Goal: Information Seeking & Learning: Understand process/instructions

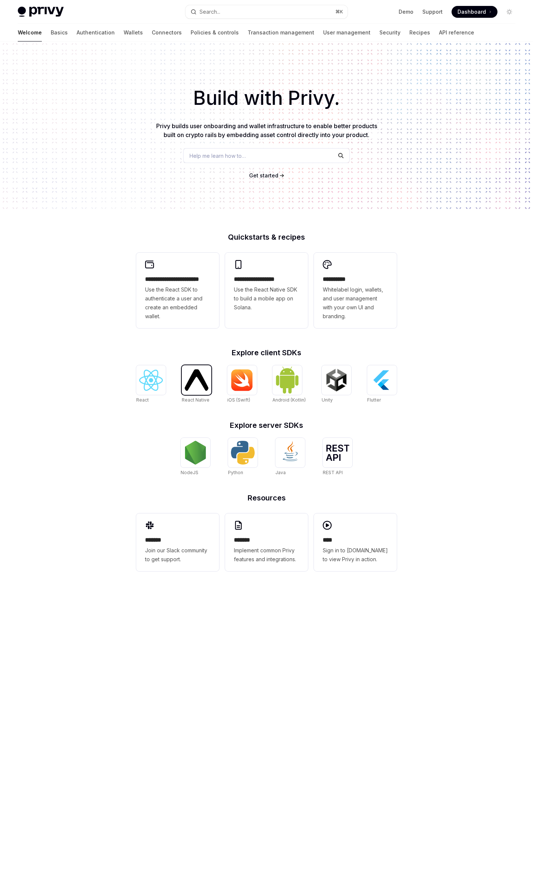
click at [207, 379] on img at bounding box center [197, 379] width 24 height 21
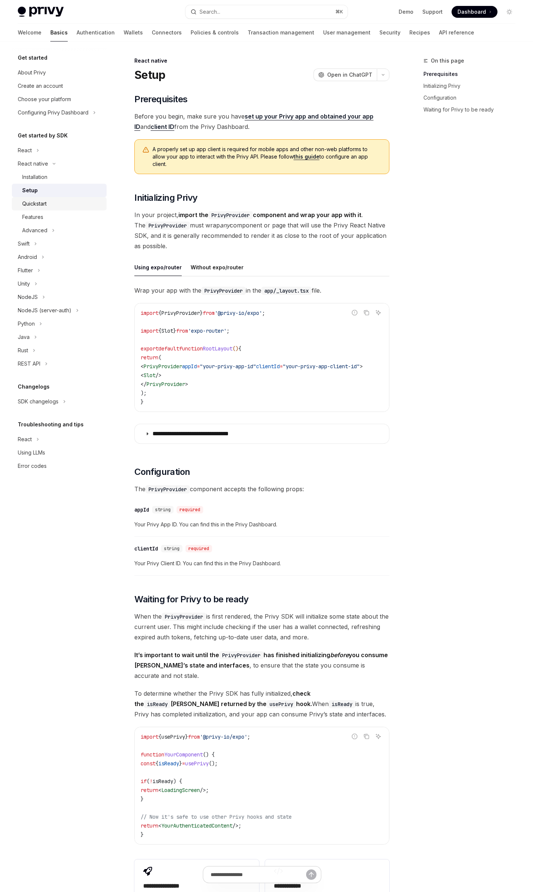
click at [48, 207] on div "Quickstart" at bounding box center [62, 203] width 80 height 9
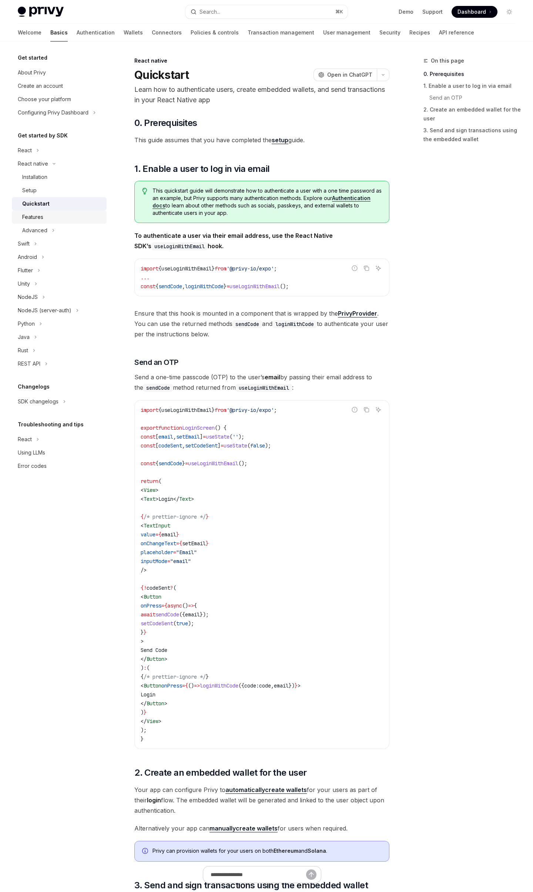
click at [46, 219] on div "Features" at bounding box center [62, 217] width 80 height 9
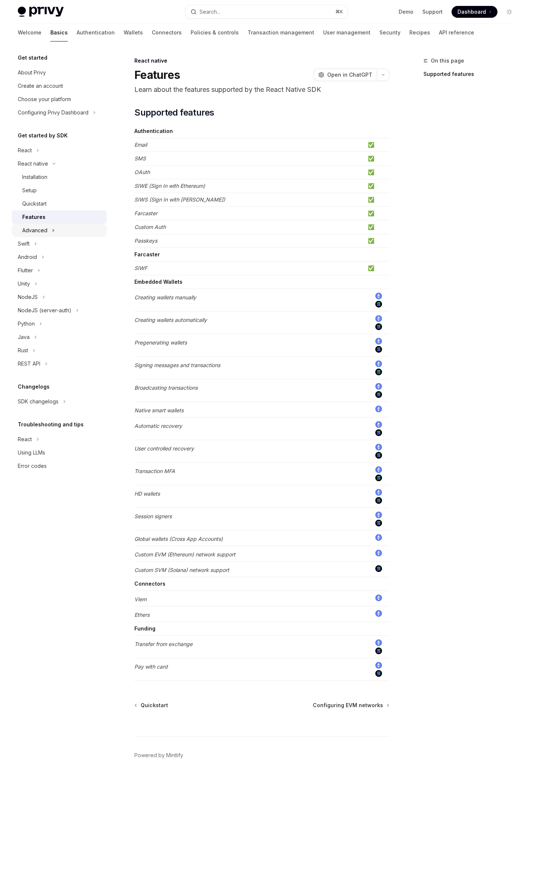
click at [44, 228] on div "Advanced" at bounding box center [34, 230] width 25 height 9
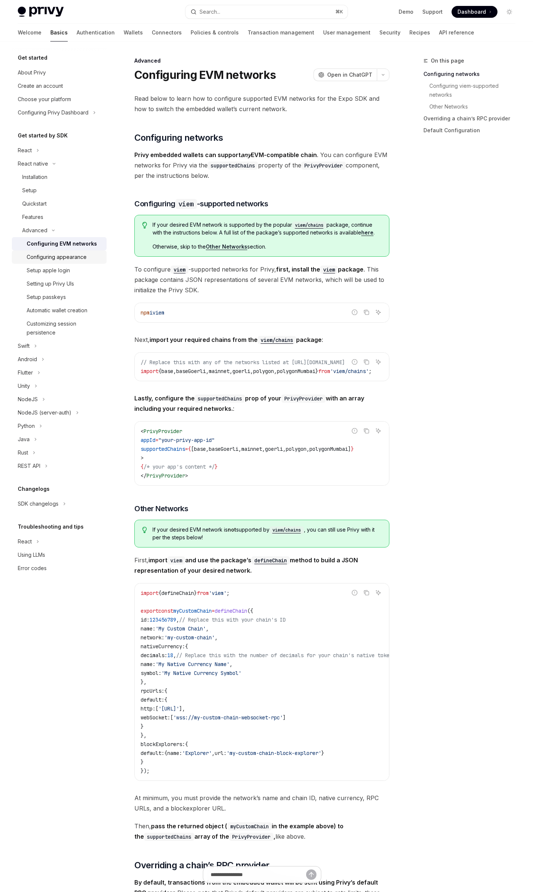
click at [37, 255] on div "Configuring appearance" at bounding box center [57, 257] width 60 height 9
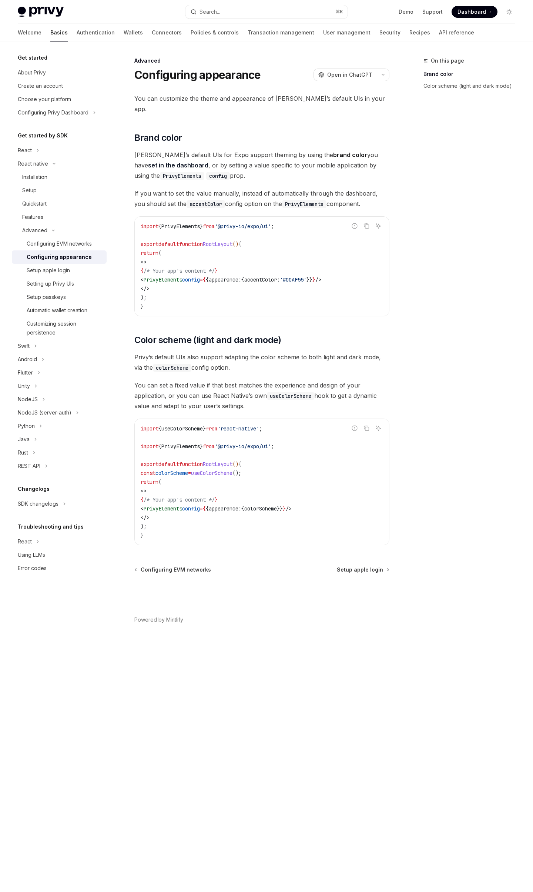
drag, startPoint x: 181, startPoint y: 144, endPoint x: 285, endPoint y: 250, distance: 149.2
click at [285, 250] on div "You can customize the theme and appearance of [PERSON_NAME]’s default UIs in yo…" at bounding box center [261, 319] width 255 height 452
click at [289, 250] on code "import { PrivyElements } from '@privy-io/expo/ui' ; export default function Roo…" at bounding box center [262, 266] width 243 height 89
drag, startPoint x: 272, startPoint y: 266, endPoint x: 254, endPoint y: 157, distance: 110.3
click at [254, 158] on div "You can customize the theme and appearance of Privy’s default UIs in your app. …" at bounding box center [261, 319] width 255 height 452
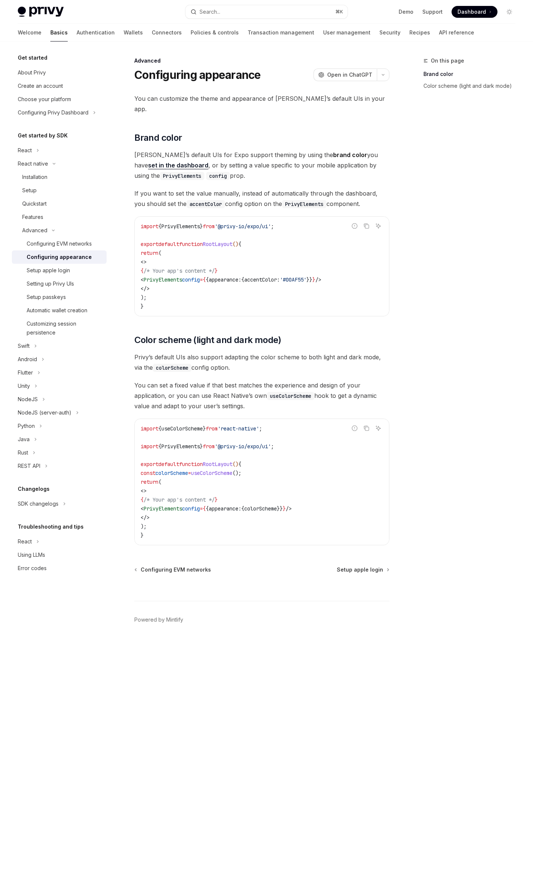
click at [253, 150] on span "Privy’s default UIs for Expo support theming by using the brand color you have …" at bounding box center [261, 165] width 255 height 31
click at [37, 207] on div "Quickstart" at bounding box center [34, 203] width 24 height 9
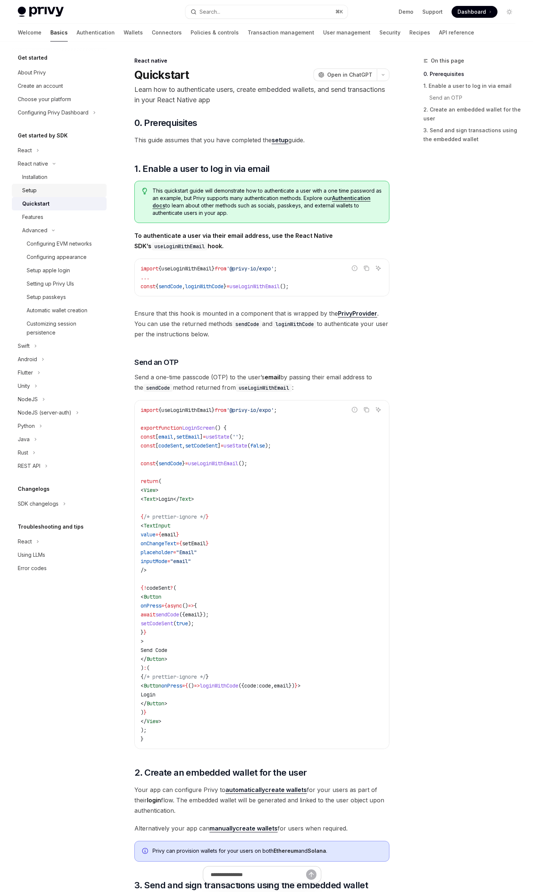
click at [44, 194] on div "Setup" at bounding box center [62, 190] width 80 height 9
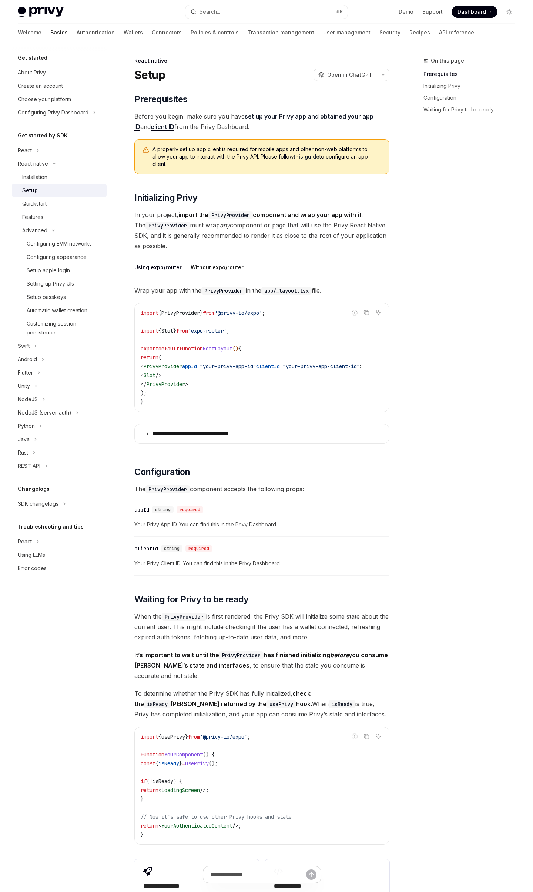
drag, startPoint x: 221, startPoint y: 286, endPoint x: 297, endPoint y: 351, distance: 100.0
click at [297, 350] on div "**********" at bounding box center [261, 353] width 255 height 190
click at [297, 351] on code "import { PrivyProvider } from '@privy-io/expo' ; import { Slot } from 'expo-rou…" at bounding box center [262, 357] width 243 height 98
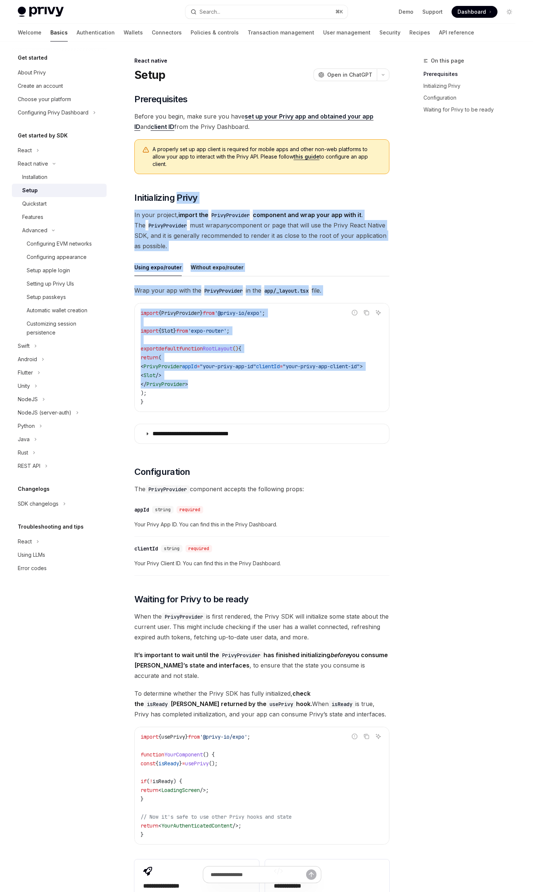
drag, startPoint x: 178, startPoint y: 194, endPoint x: 275, endPoint y: 388, distance: 216.6
click at [268, 392] on div "​ Prerequisites Before you begin, make sure you have set up your Privy app and …" at bounding box center [261, 506] width 255 height 826
click at [275, 388] on code "import { PrivyProvider } from '@privy-io/expo' ; import { Slot } from 'expo-rou…" at bounding box center [262, 357] width 243 height 98
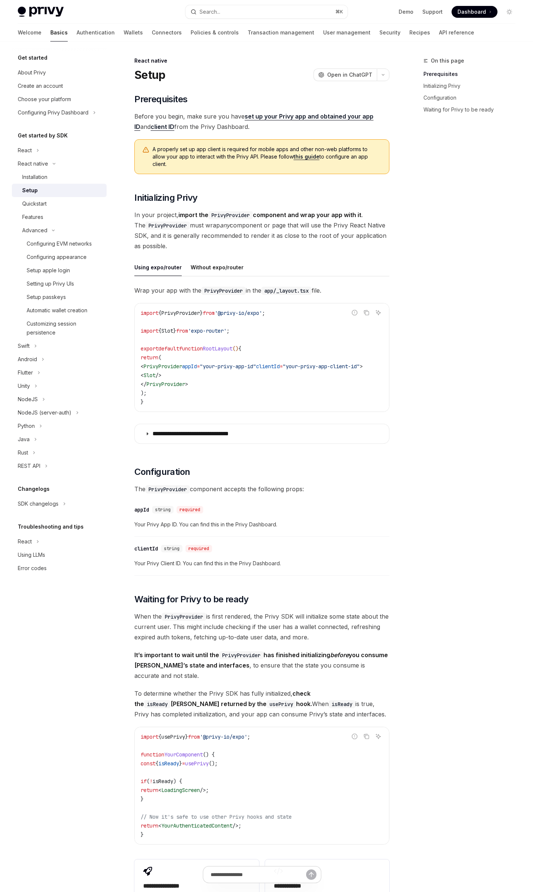
scroll to position [143, 0]
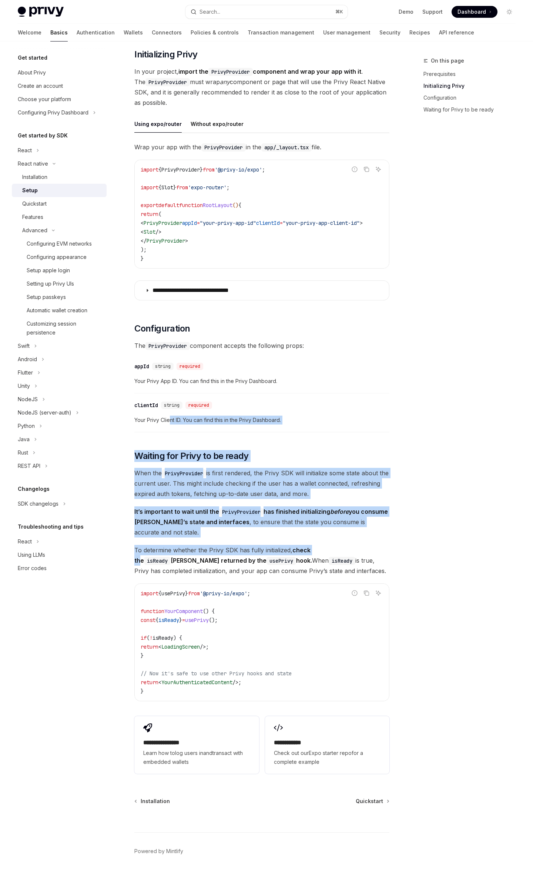
drag, startPoint x: 171, startPoint y: 418, endPoint x: 319, endPoint y: 548, distance: 196.8
click at [319, 548] on div "​ Prerequisites Before you begin, make sure you have set up your Privy app and …" at bounding box center [261, 363] width 255 height 826
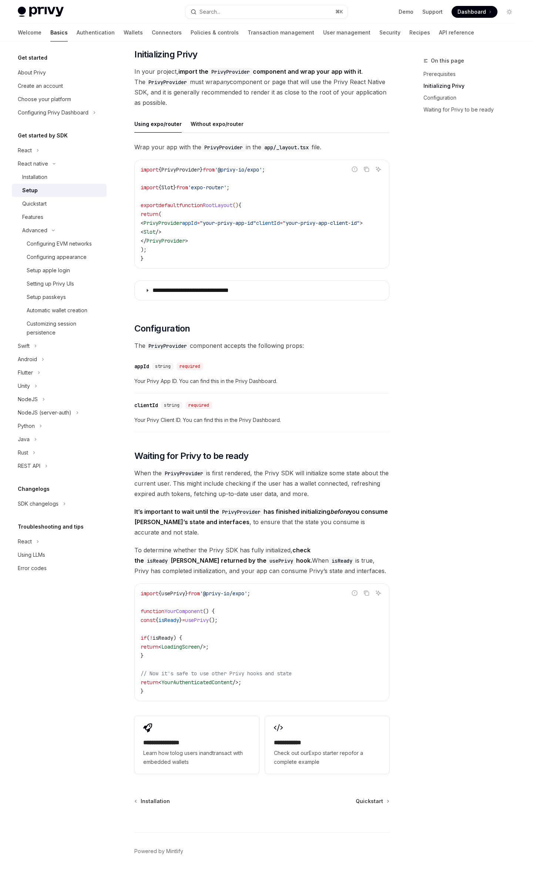
click at [312, 548] on strong "check the isReady Boolean returned by the usePrivy hook." at bounding box center [223, 555] width 178 height 18
click at [227, 680] on span "YourAuthenticatedContent" at bounding box center [196, 682] width 71 height 7
drag, startPoint x: 227, startPoint y: 680, endPoint x: 341, endPoint y: 698, distance: 115.8
click at [249, 683] on code "import { usePrivy } from '@privy-io/expo' ; function YourComponent () { const {…" at bounding box center [262, 642] width 243 height 107
click at [200, 671] on span "// Now it's safe to use other Privy hooks and state" at bounding box center [216, 673] width 151 height 7
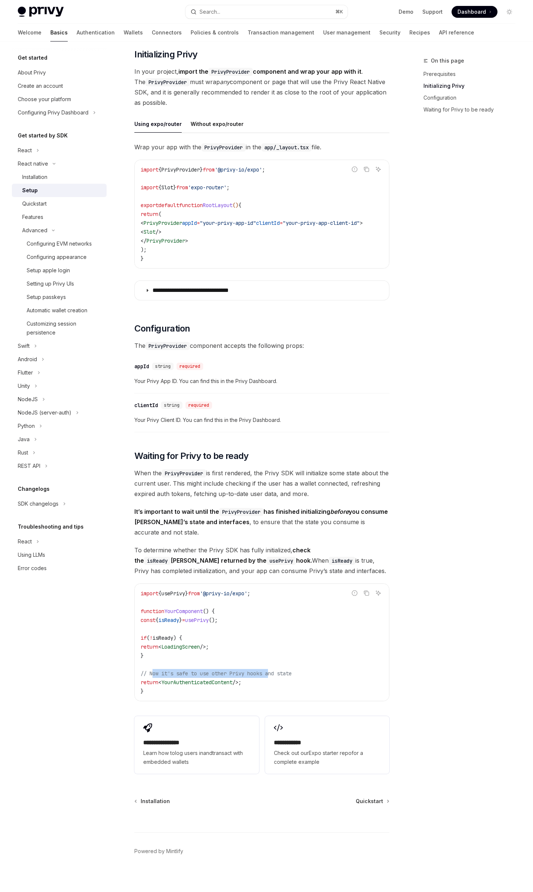
drag, startPoint x: 152, startPoint y: 668, endPoint x: 275, endPoint y: 670, distance: 123.3
click at [275, 670] on span "// Now it's safe to use other Privy hooks and state" at bounding box center [216, 673] width 151 height 7
drag, startPoint x: 300, startPoint y: 672, endPoint x: 199, endPoint y: 665, distance: 101.3
click at [199, 665] on code "import { usePrivy } from '@privy-io/expo' ; function YourComponent () { const {…" at bounding box center [262, 642] width 243 height 107
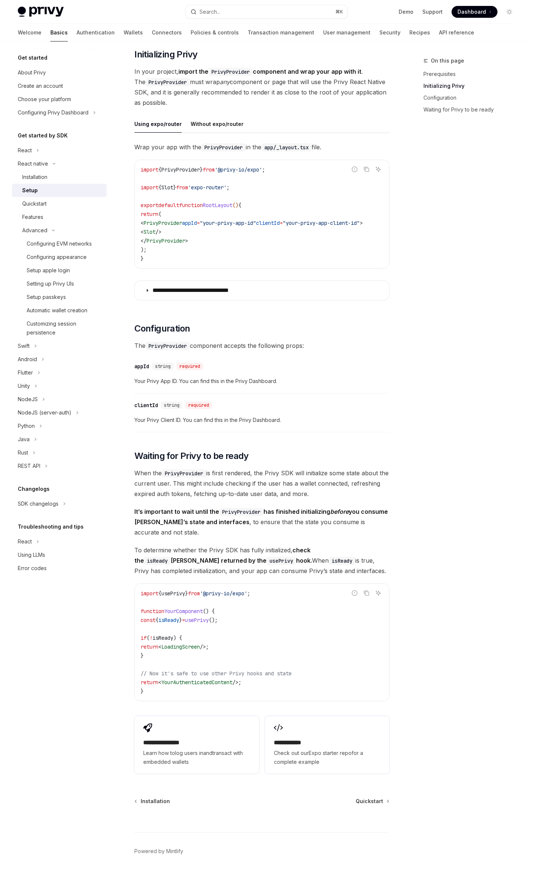
click at [195, 670] on span "// Now it's safe to use other Privy hooks and state" at bounding box center [216, 673] width 151 height 7
drag, startPoint x: 157, startPoint y: 670, endPoint x: 292, endPoint y: 672, distance: 135.5
click at [292, 673] on code "import { usePrivy } from '@privy-io/expo' ; function YourComponent () { const {…" at bounding box center [262, 642] width 243 height 107
click at [291, 672] on code "import { usePrivy } from '@privy-io/expo' ; function YourComponent () { const {…" at bounding box center [262, 642] width 243 height 107
click at [222, 679] on span "YourAuthenticatedContent" at bounding box center [196, 682] width 71 height 7
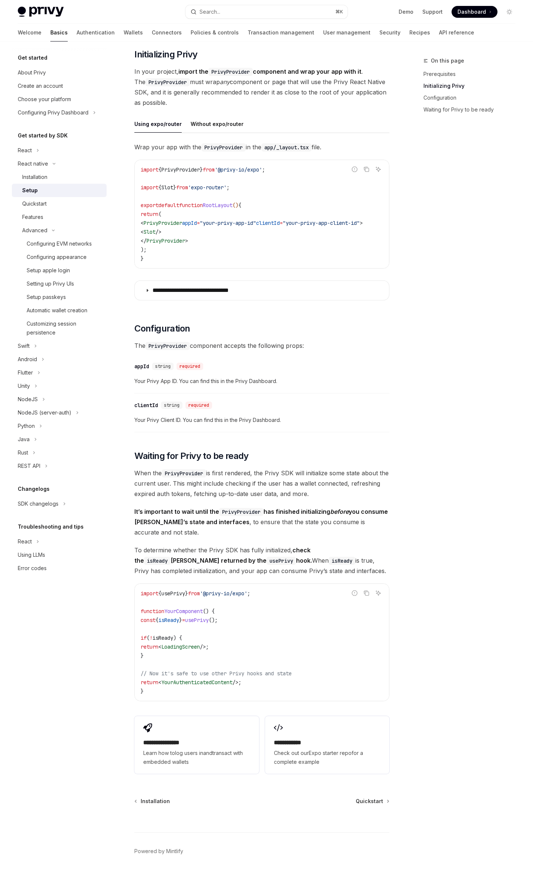
click at [222, 679] on span "YourAuthenticatedContent" at bounding box center [196, 682] width 71 height 7
drag, startPoint x: 228, startPoint y: 586, endPoint x: 320, endPoint y: 665, distance: 121.3
click at [320, 669] on code "import { usePrivy } from '@privy-io/expo' ; function YourComponent () { const {…" at bounding box center [262, 642] width 243 height 107
click at [320, 665] on code "import { usePrivy } from '@privy-io/expo' ; function YourComponent () { const {…" at bounding box center [262, 642] width 243 height 107
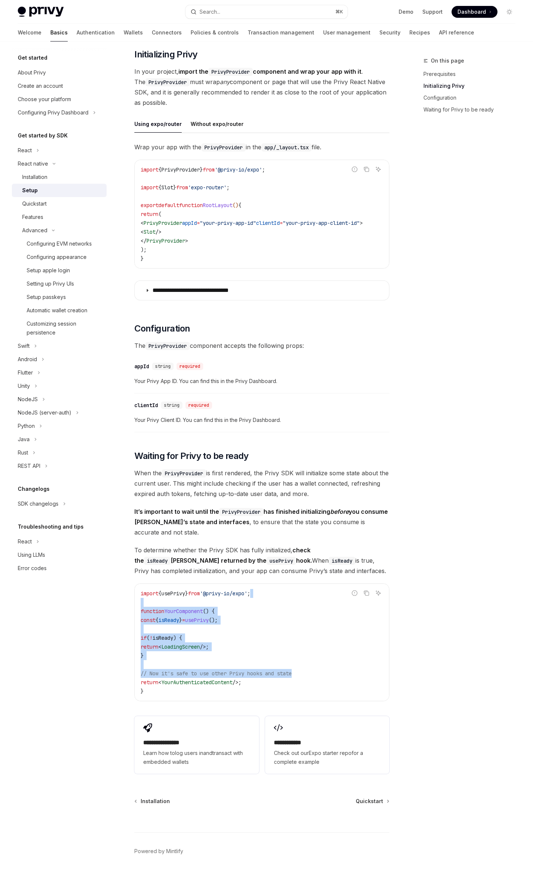
drag, startPoint x: 300, startPoint y: 665, endPoint x: 283, endPoint y: 582, distance: 85.0
click at [283, 589] on code "import { usePrivy } from '@privy-io/expo' ; function YourComponent () { const {…" at bounding box center [262, 642] width 243 height 107
click at [283, 584] on div "import { usePrivy } from '@privy-io/expo' ; function YourComponent () { const {…" at bounding box center [262, 642] width 254 height 117
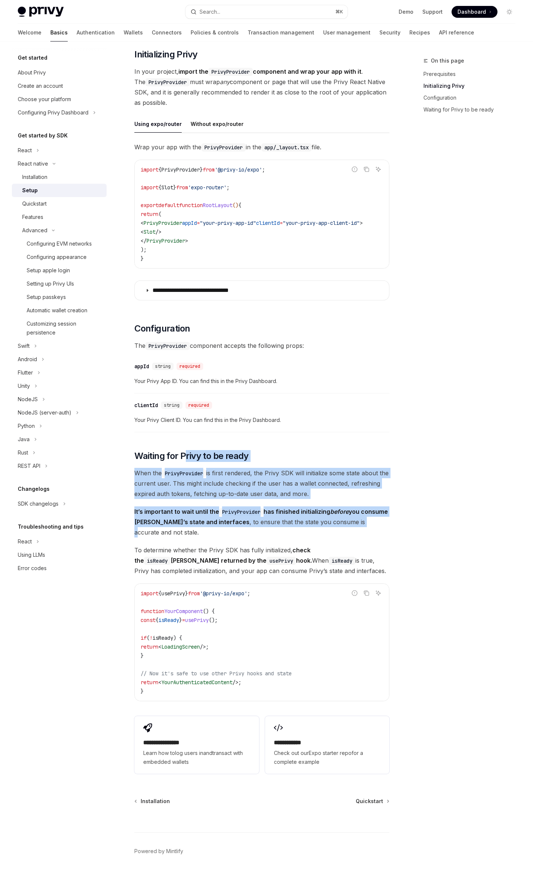
drag, startPoint x: 185, startPoint y: 452, endPoint x: 360, endPoint y: 520, distance: 187.1
click at [359, 520] on div "​ Prerequisites Before you begin, make sure you have set up your Privy app and …" at bounding box center [261, 363] width 255 height 826
click at [360, 520] on span "It’s important to wait until the PrivyProvider has finished initializing before…" at bounding box center [261, 521] width 255 height 31
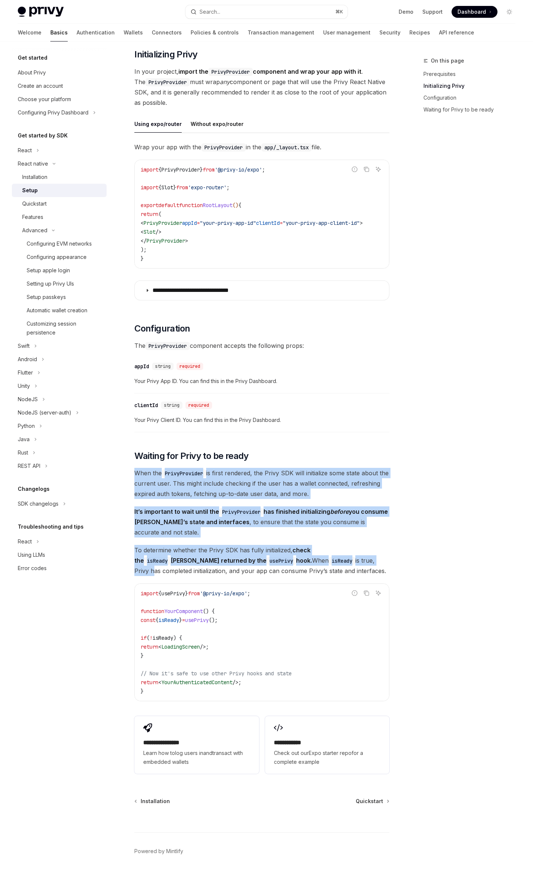
drag, startPoint x: 313, startPoint y: 552, endPoint x: 360, endPoint y: 444, distance: 117.4
click at [360, 444] on div "​ Prerequisites Before you begin, make sure you have set up your Privy app and …" at bounding box center [261, 363] width 255 height 826
drag, startPoint x: 319, startPoint y: 449, endPoint x: 399, endPoint y: 542, distance: 122.9
click at [397, 542] on div "On this page Prerequisites Initializing Privy Configuration Waiting for Privy t…" at bounding box center [266, 397] width 509 height 998
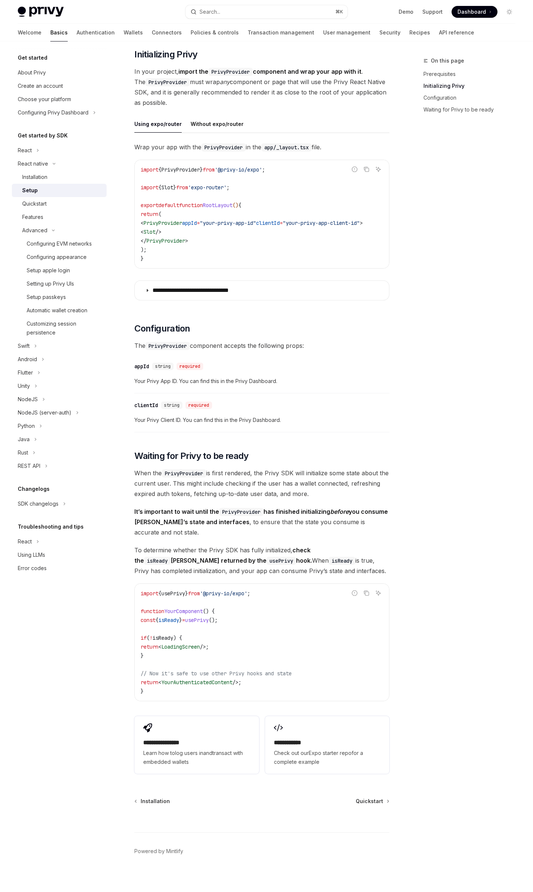
click at [403, 542] on div "On this page Prerequisites Initializing Privy Configuration Waiting for Privy t…" at bounding box center [266, 397] width 509 height 998
click at [54, 208] on div "Quickstart" at bounding box center [62, 203] width 80 height 9
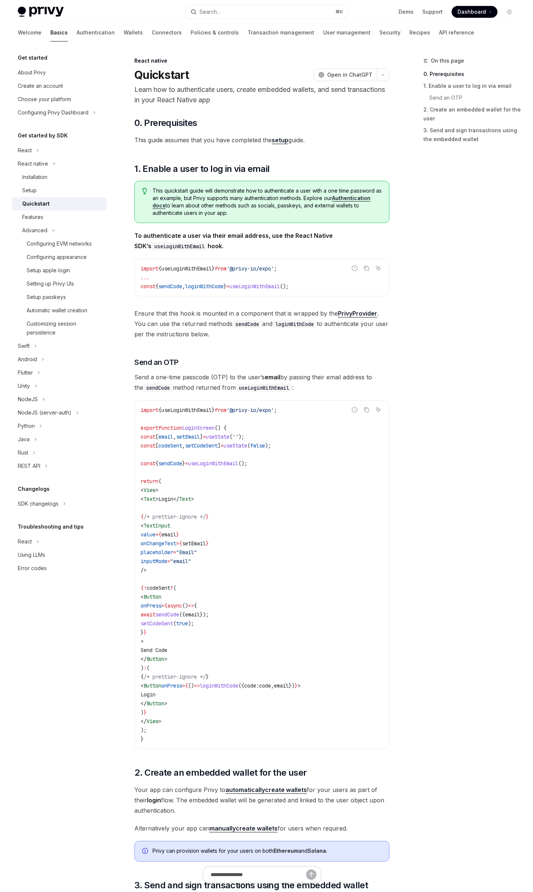
click at [211, 284] on span "loginWithCode" at bounding box center [204, 286] width 39 height 7
click at [175, 283] on span "sendCode" at bounding box center [170, 286] width 24 height 7
click at [175, 282] on code "import { useLoginWithEmail } from '@privy-io/expo' ; ... const { sendCode , log…" at bounding box center [262, 277] width 243 height 27
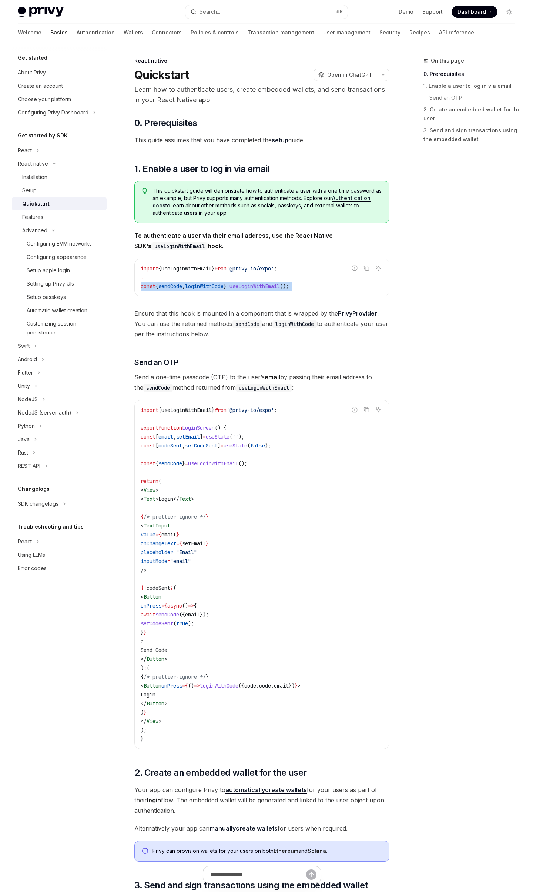
click at [175, 282] on code "import { useLoginWithEmail } from '@privy-io/expo' ; ... const { sendCode , log…" at bounding box center [262, 277] width 243 height 27
click at [253, 280] on code "import { useLoginWithEmail } from '@privy-io/expo' ; ... const { sendCode , log…" at bounding box center [262, 277] width 243 height 27
click at [253, 288] on span "useLoginWithEmail" at bounding box center [255, 286] width 50 height 7
click at [253, 287] on span "useLoginWithEmail" at bounding box center [255, 286] width 50 height 7
click at [260, 275] on code "import { useLoginWithEmail } from '@privy-io/expo' ; ... const { sendCode , log…" at bounding box center [262, 277] width 243 height 27
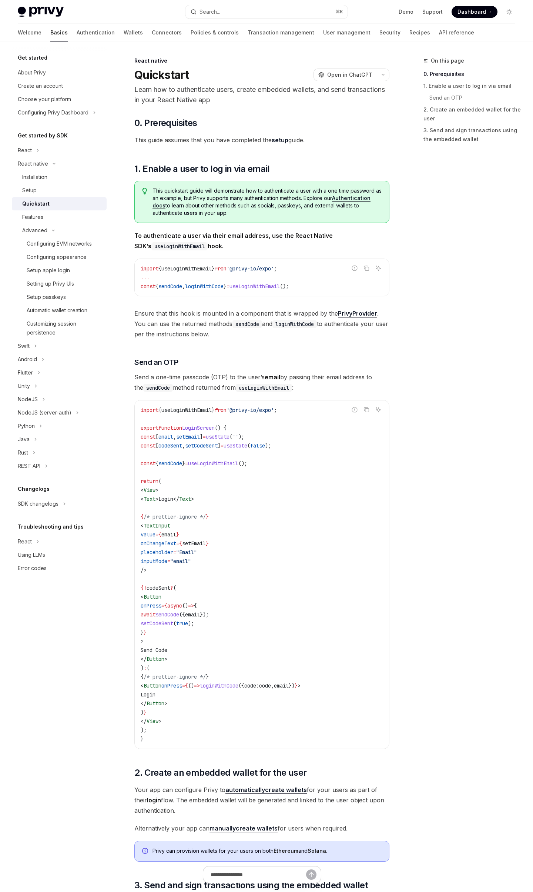
click at [178, 267] on span "useLoginWithEmail" at bounding box center [186, 268] width 50 height 7
copy code "import { useLoginWithEmail } from '@privy-io/expo' ;"
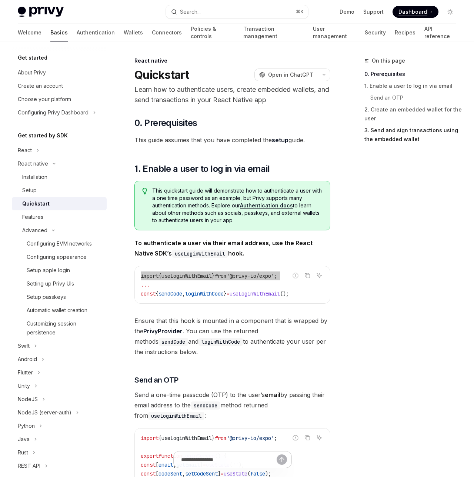
type textarea "*"
